Goal: Task Accomplishment & Management: Complete application form

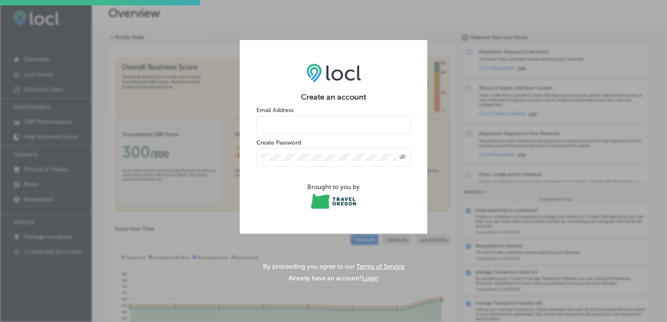
paste input "[EMAIL_ADDRESS][DOMAIN_NAME]"
type input "[EMAIL_ADDRESS][DOMAIN_NAME]"
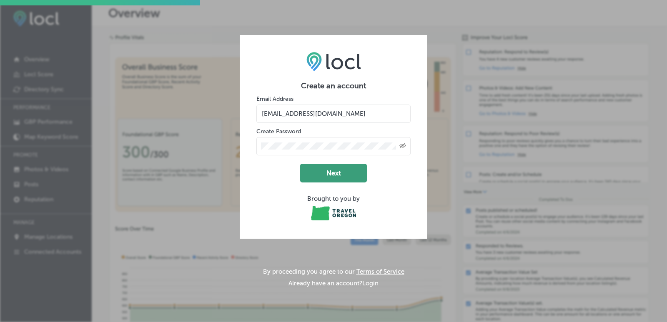
click at [335, 174] on button "Next" at bounding box center [333, 173] width 67 height 19
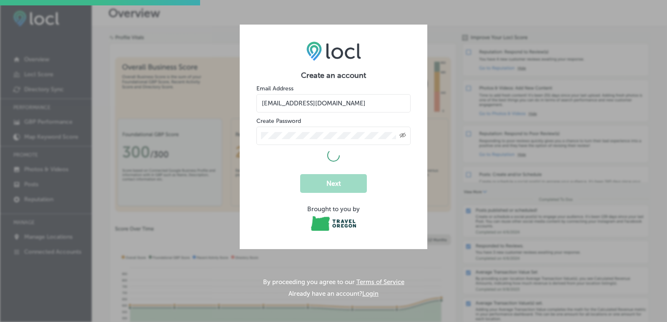
select select "US"
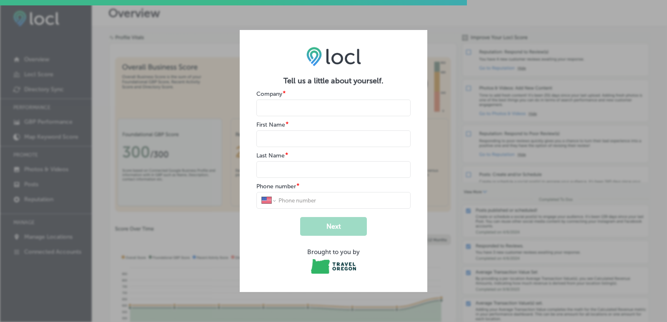
click at [296, 116] on input "name" at bounding box center [334, 108] width 154 height 17
click at [310, 112] on input "name" at bounding box center [334, 108] width 154 height 17
click at [299, 113] on input "name" at bounding box center [334, 108] width 154 height 17
click at [292, 113] on input "name" at bounding box center [334, 108] width 154 height 17
type input "T"
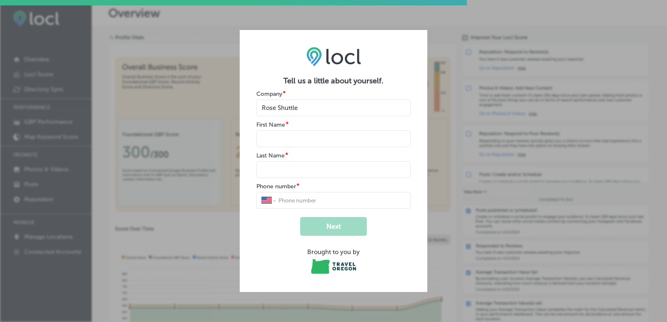
type input "Rose Shuttle"
click at [325, 144] on input "name" at bounding box center [334, 139] width 154 height 17
type input "Rose"
type input "Shuttle"
click at [295, 202] on input "tel" at bounding box center [342, 201] width 128 height 8
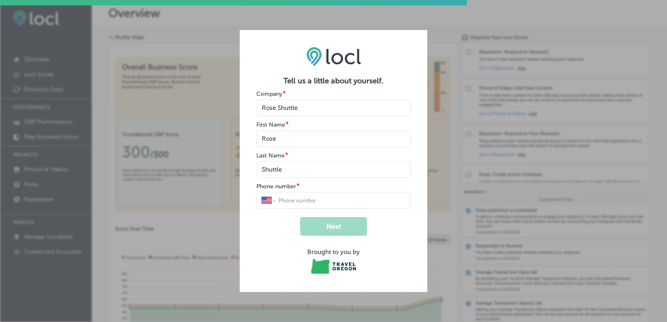
click at [313, 204] on input "tel" at bounding box center [342, 201] width 128 height 8
paste input "[PHONE_NUMBER]"
type input "[PHONE_NUMBER]"
click at [323, 224] on button "Next" at bounding box center [333, 226] width 67 height 19
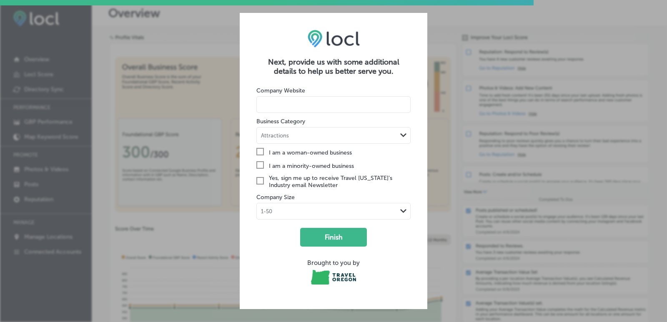
click at [304, 111] on input at bounding box center [334, 104] width 154 height 17
click at [278, 111] on input at bounding box center [334, 104] width 154 height 17
paste input "[URL][DOMAIN_NAME]"
type input "[URL][DOMAIN_NAME]"
click at [280, 138] on div "Attractions" at bounding box center [275, 136] width 28 height 6
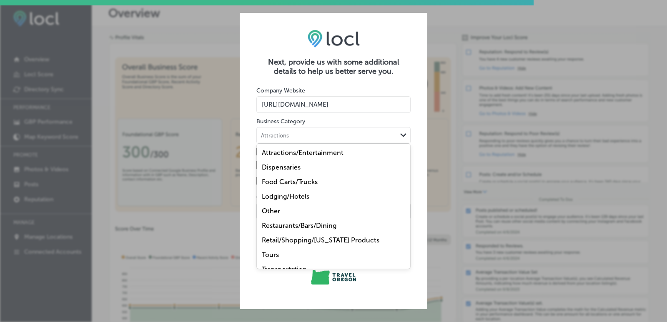
scroll to position [24, 0]
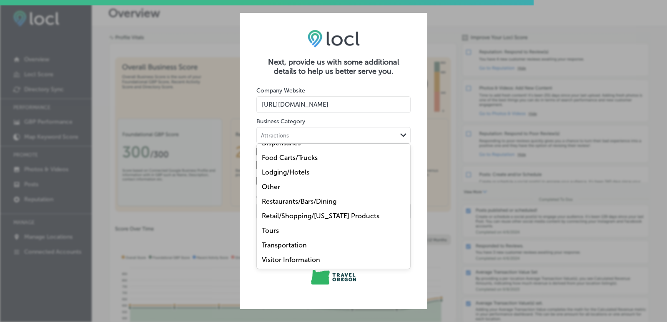
click at [287, 247] on label "Transportation" at bounding box center [284, 246] width 45 height 8
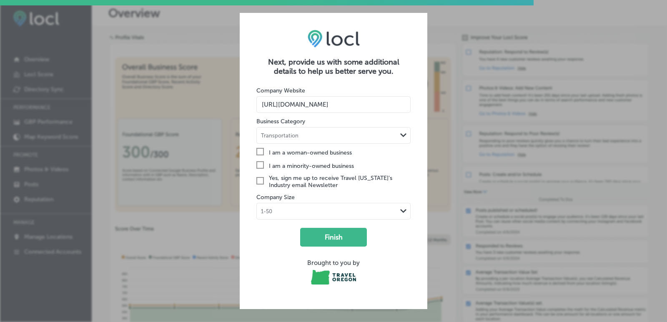
click at [276, 206] on div "1-50 Path Created with Sketch." at bounding box center [334, 212] width 154 height 16
click at [279, 232] on div "1-50" at bounding box center [334, 229] width 154 height 15
click at [315, 231] on button "Finish" at bounding box center [333, 237] width 67 height 19
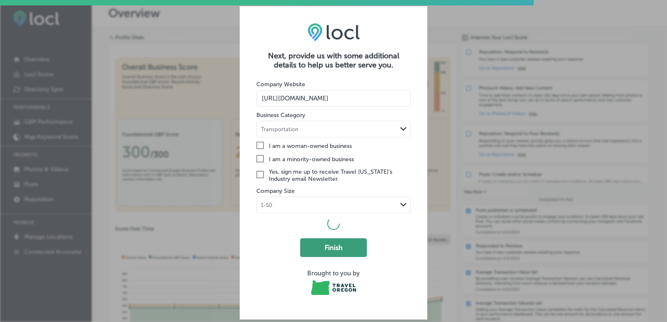
click at [328, 249] on button "Finish" at bounding box center [333, 248] width 67 height 19
click at [272, 174] on label "Check Created with Sketch. Yes, sign me up to receive Travel [US_STATE]’s Indus…" at bounding box center [334, 176] width 154 height 14
click at [0, 0] on input "Check Created with Sketch. Yes, sign me up to receive Travel [US_STATE]’s Indus…" at bounding box center [0, 0] width 0 height 0
click at [340, 249] on button "Finish" at bounding box center [333, 248] width 67 height 19
